Goal: Find specific page/section

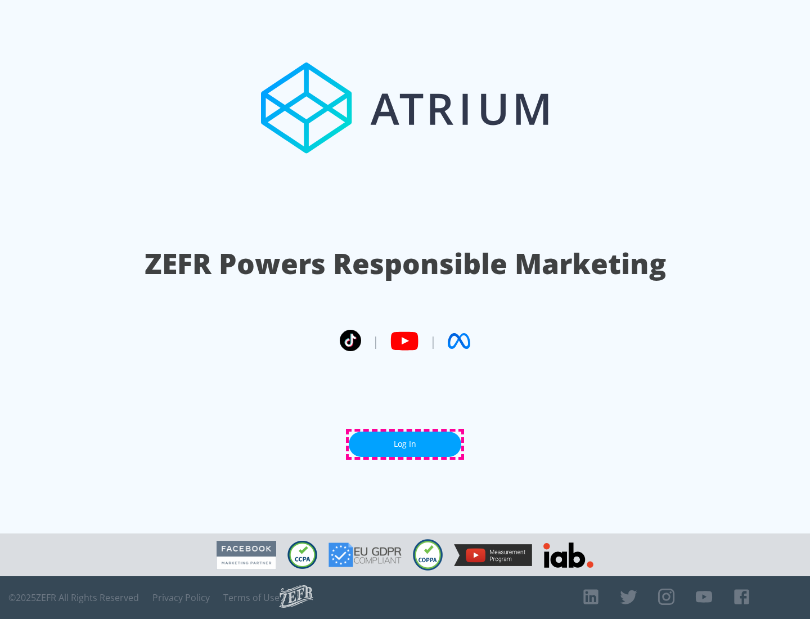
click at [405, 444] on link "Log In" at bounding box center [405, 443] width 113 height 25
